Goal: Ask a question

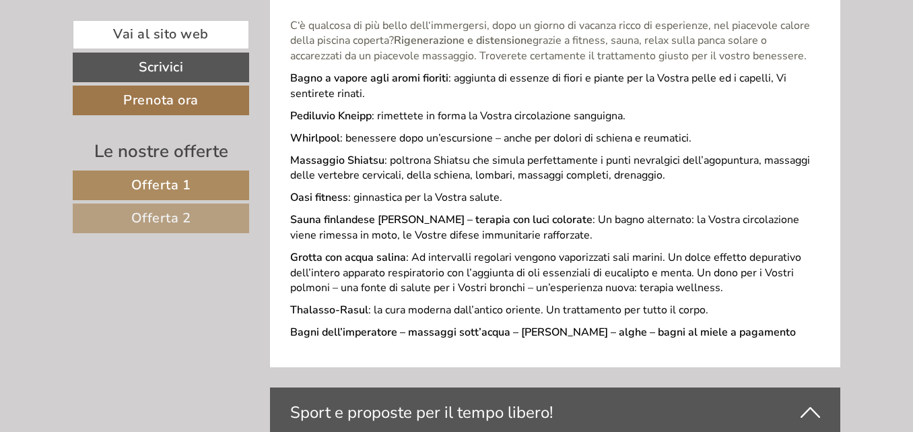
scroll to position [3404, 0]
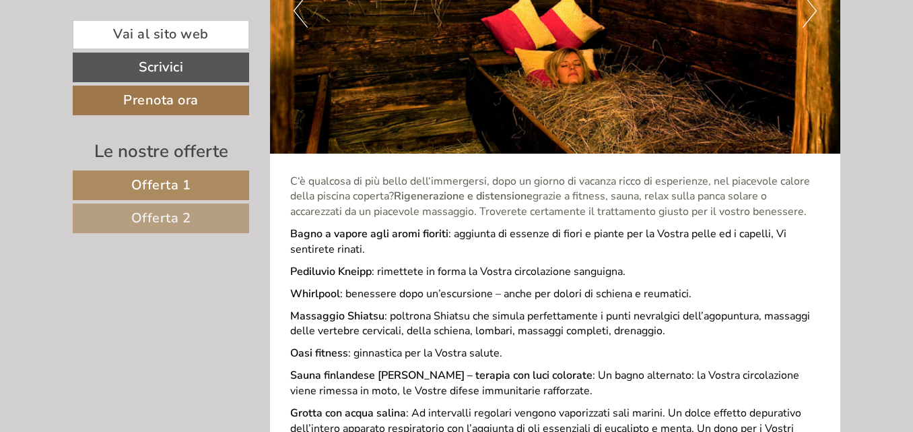
click at [173, 190] on span "Offerta 1" at bounding box center [161, 185] width 60 height 18
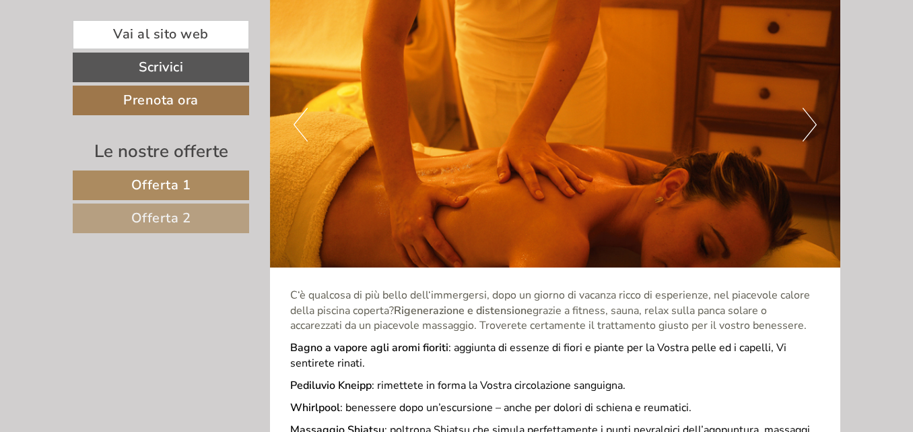
scroll to position [2491, 0]
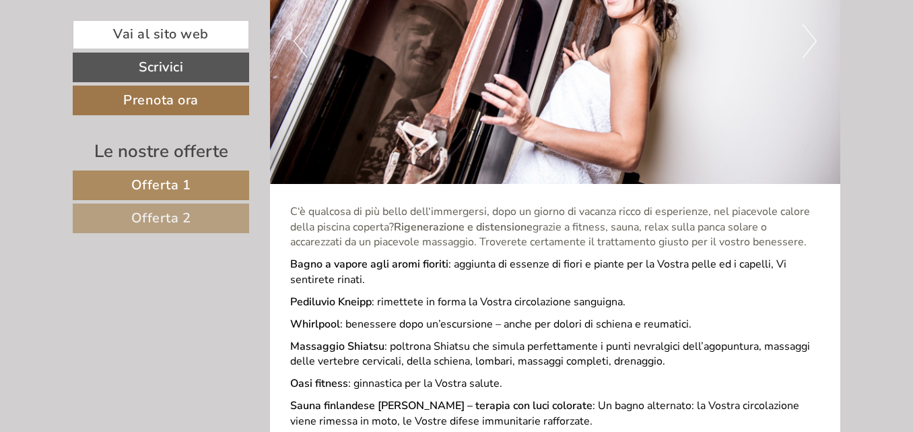
click at [199, 211] on link "Offerta 2" at bounding box center [161, 218] width 176 height 30
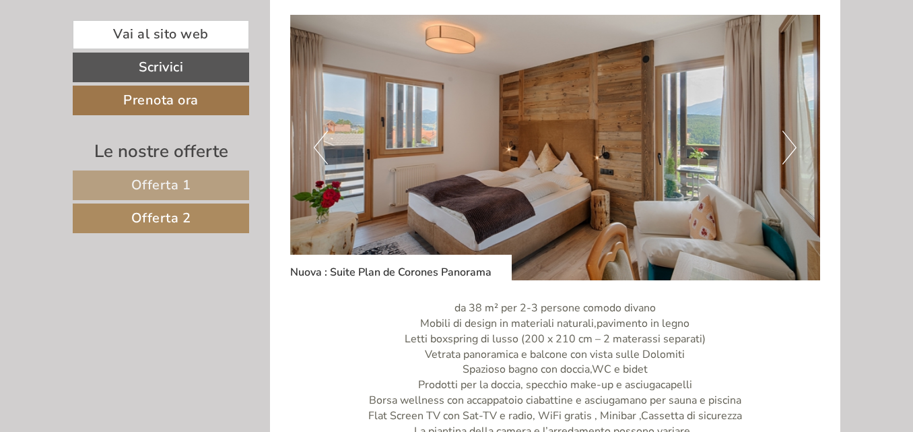
scroll to position [915, 0]
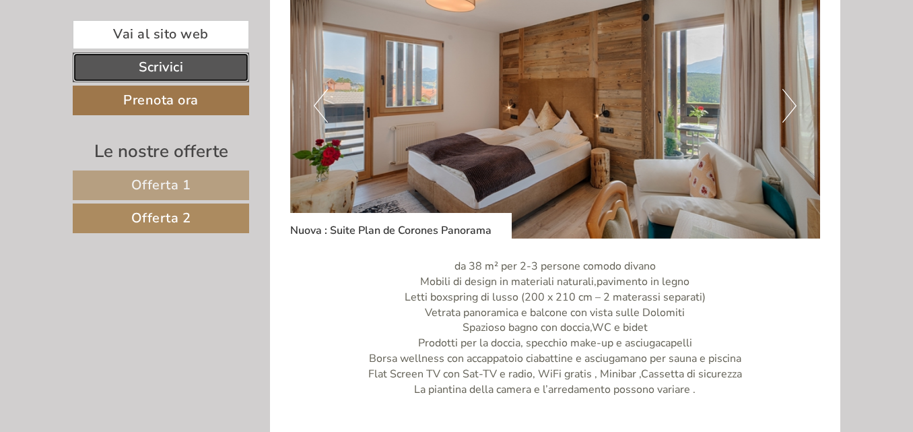
click at [198, 64] on link "Scrivici" at bounding box center [161, 68] width 176 height 30
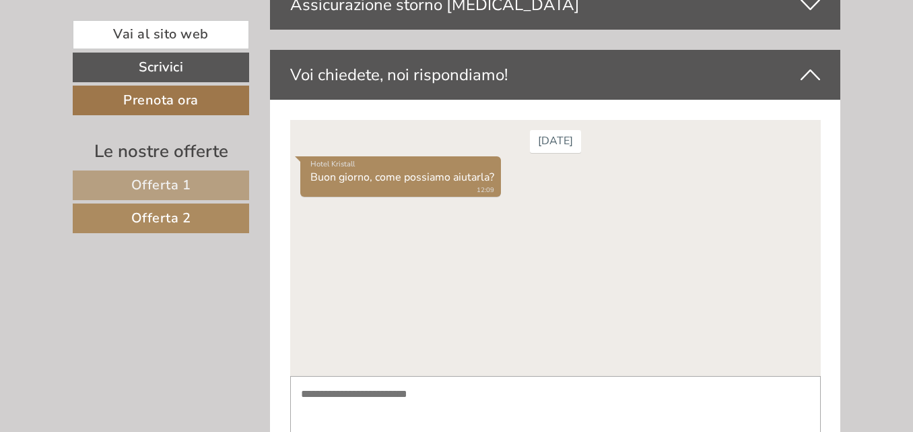
scroll to position [3651, 0]
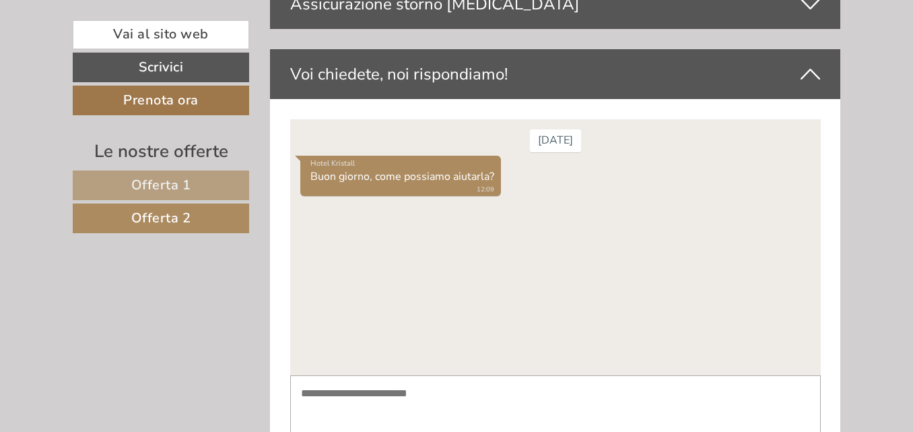
click at [387, 382] on textarea at bounding box center [555, 409] width 531 height 68
type textarea "*"
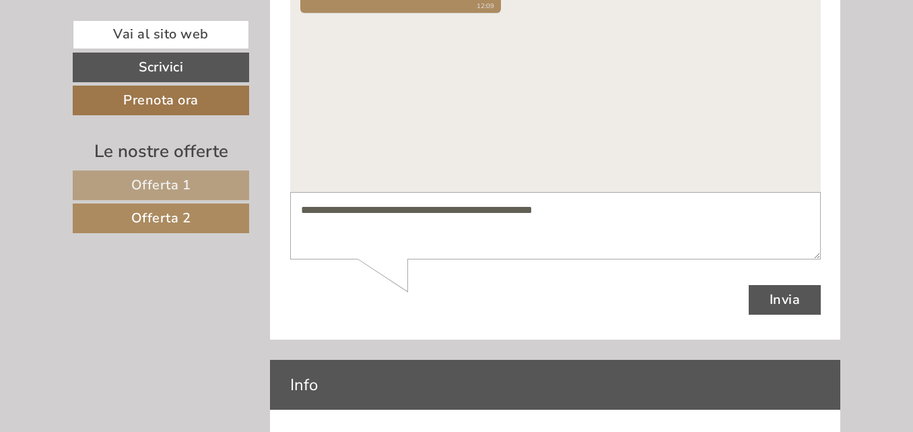
scroll to position [3943, 0]
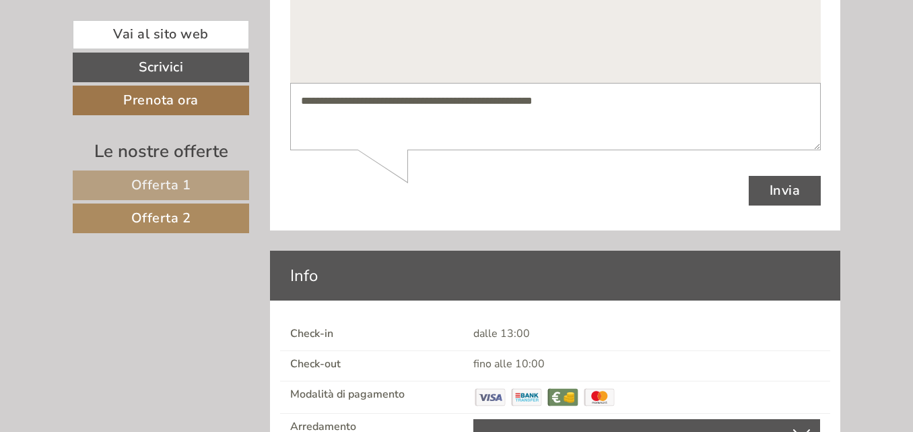
type textarea "**********"
click at [781, 196] on button "Invia" at bounding box center [784, 191] width 73 height 30
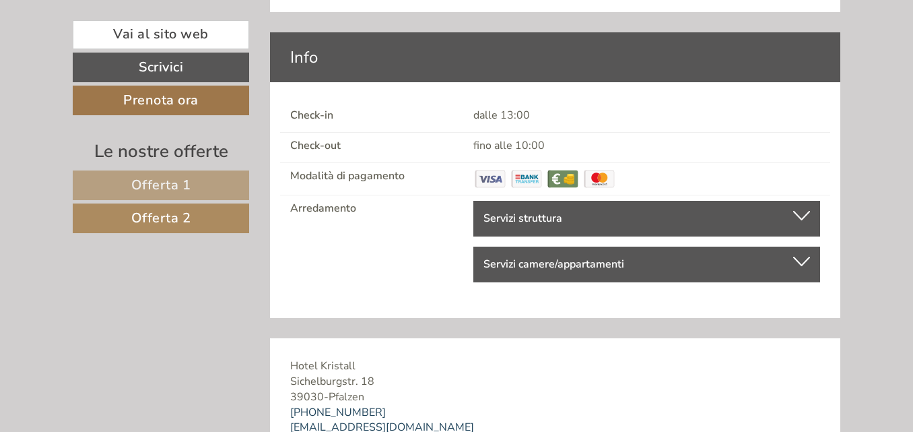
scroll to position [4178, 0]
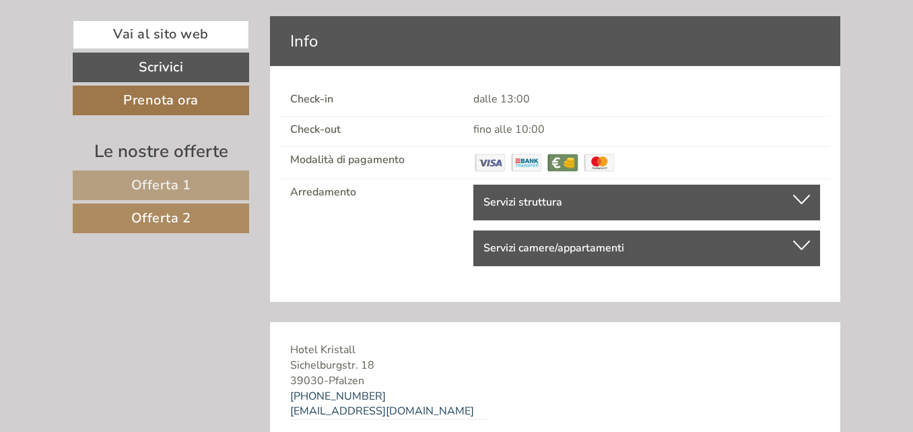
click at [797, 195] on div at bounding box center [801, 199] width 17 height 9
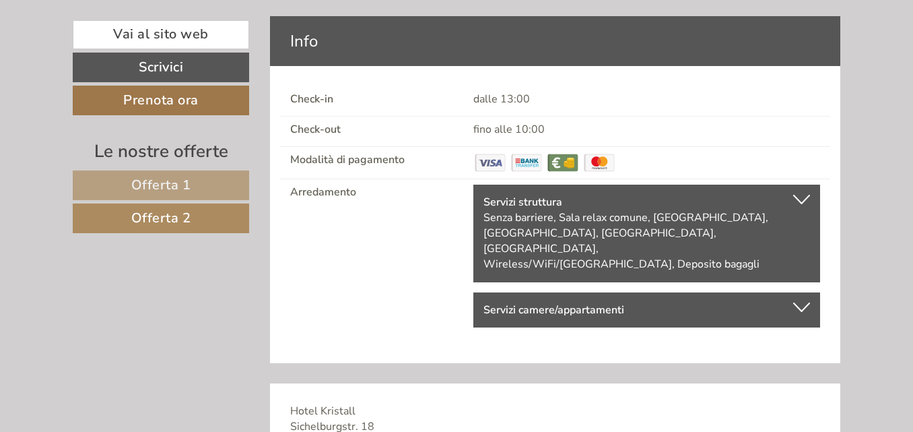
click at [796, 302] on div at bounding box center [801, 306] width 17 height 9
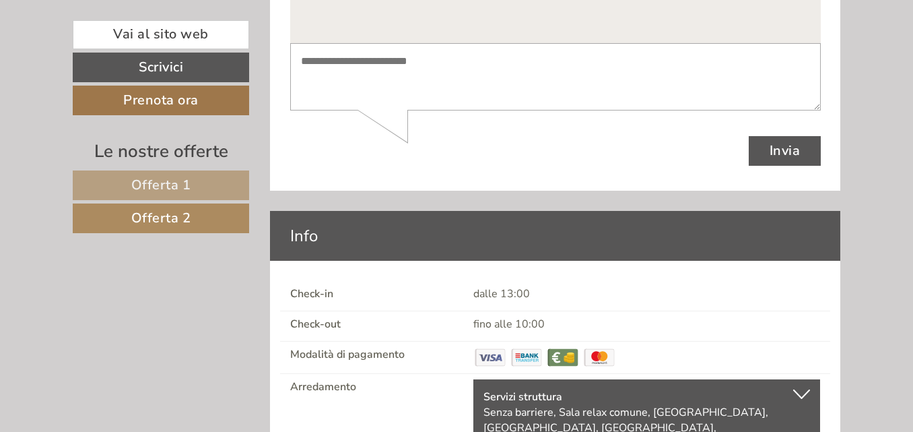
scroll to position [4360, 0]
